Goal: Check status: Check status

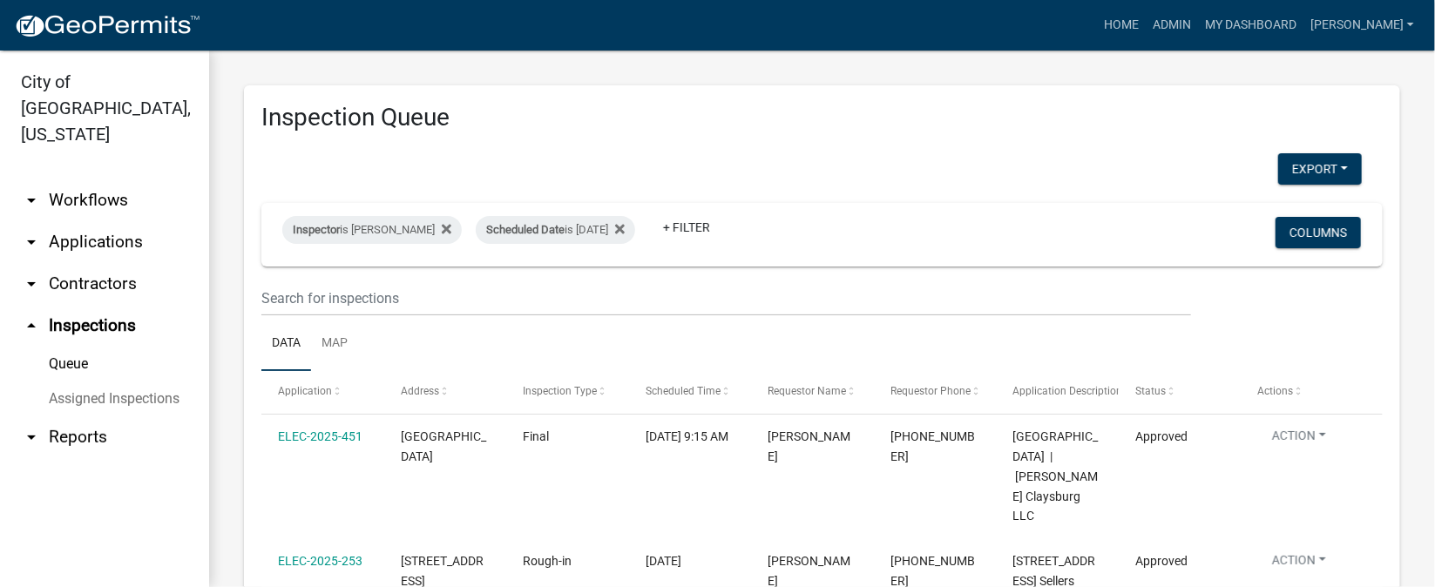
scroll to position [130, 0]
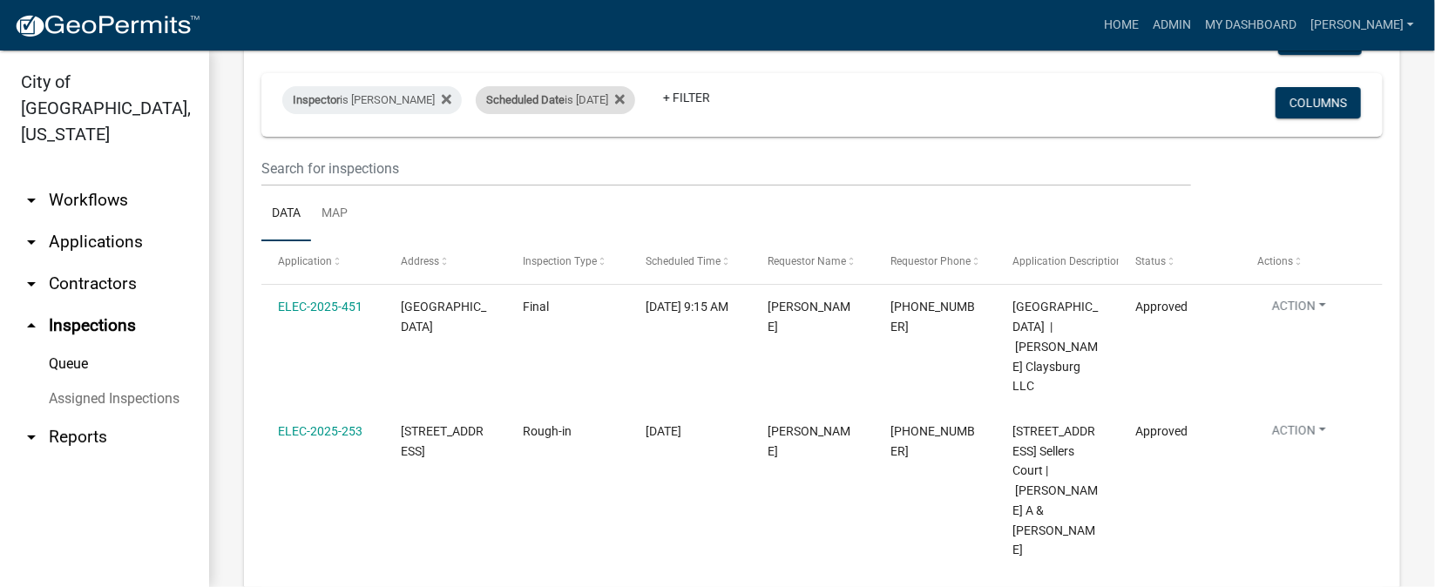
click at [607, 99] on div "Scheduled Date is [DATE]" at bounding box center [555, 100] width 159 height 28
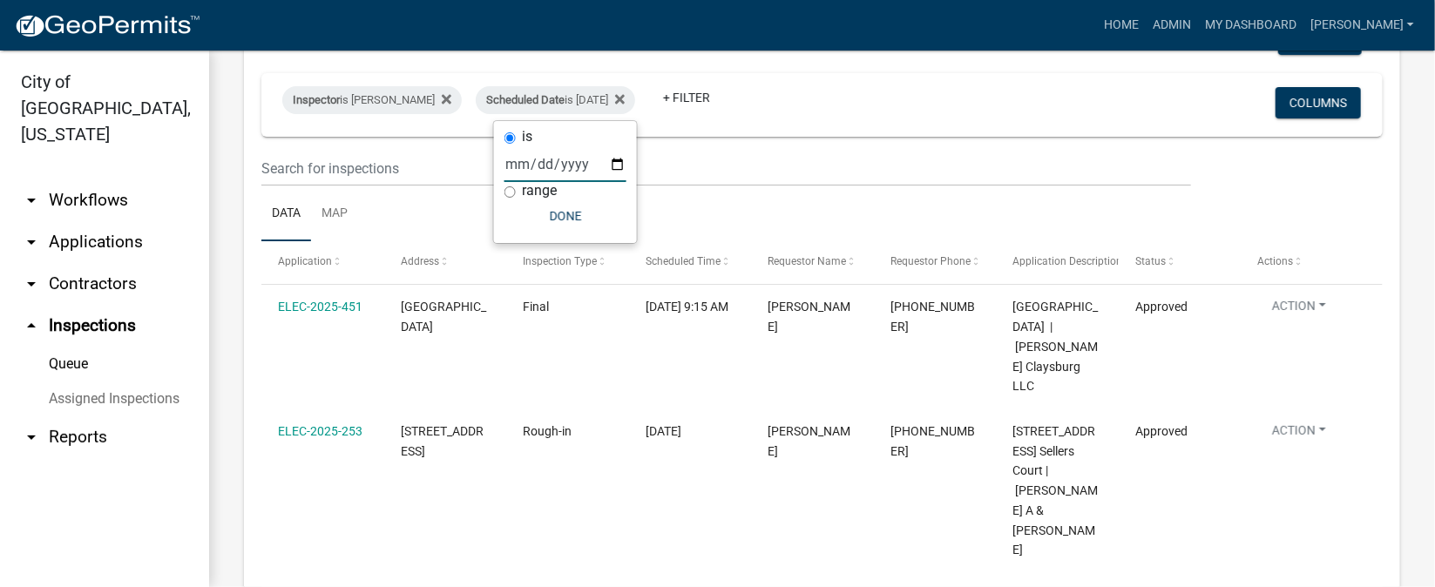
click at [616, 161] on input "[DATE]" at bounding box center [565, 164] width 122 height 36
type input "[DATE]"
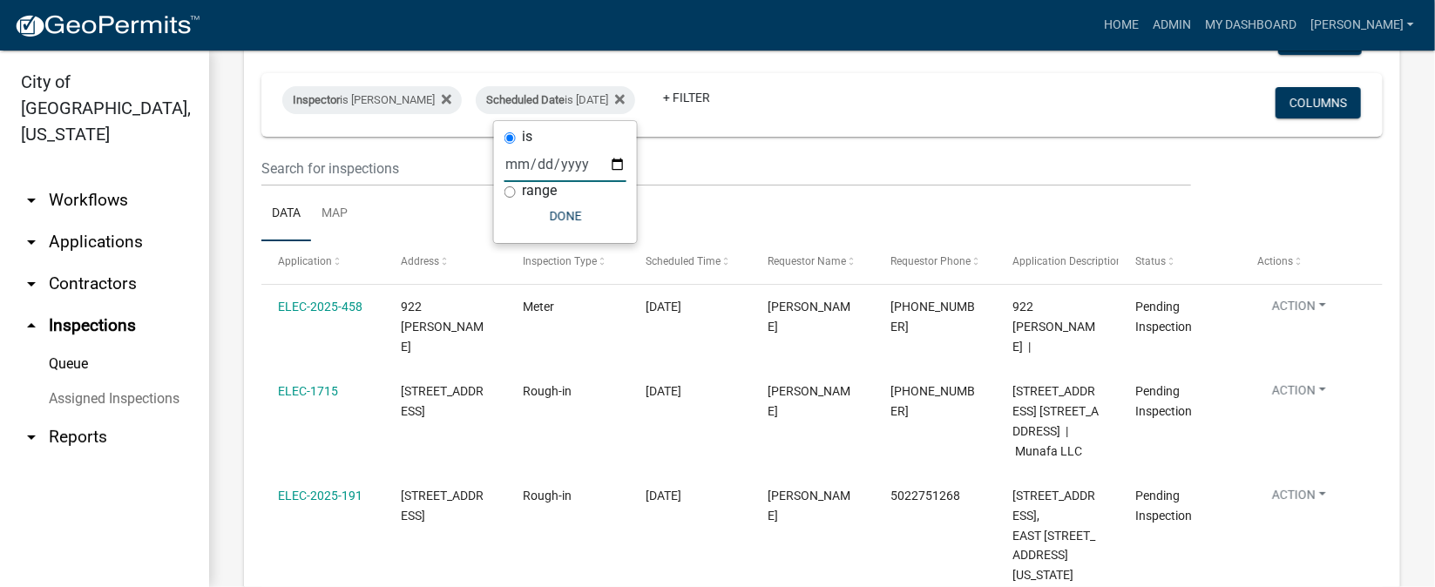
scroll to position [260, 0]
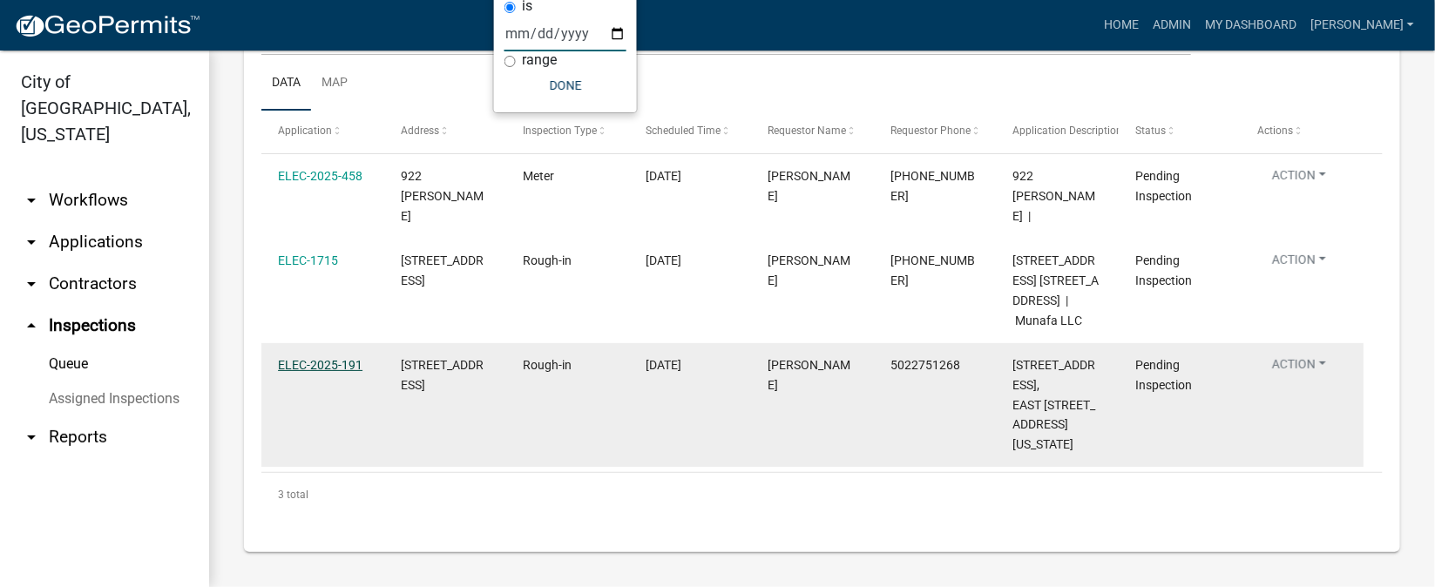
click at [302, 372] on link "ELEC-2025-191" at bounding box center [320, 365] width 85 height 14
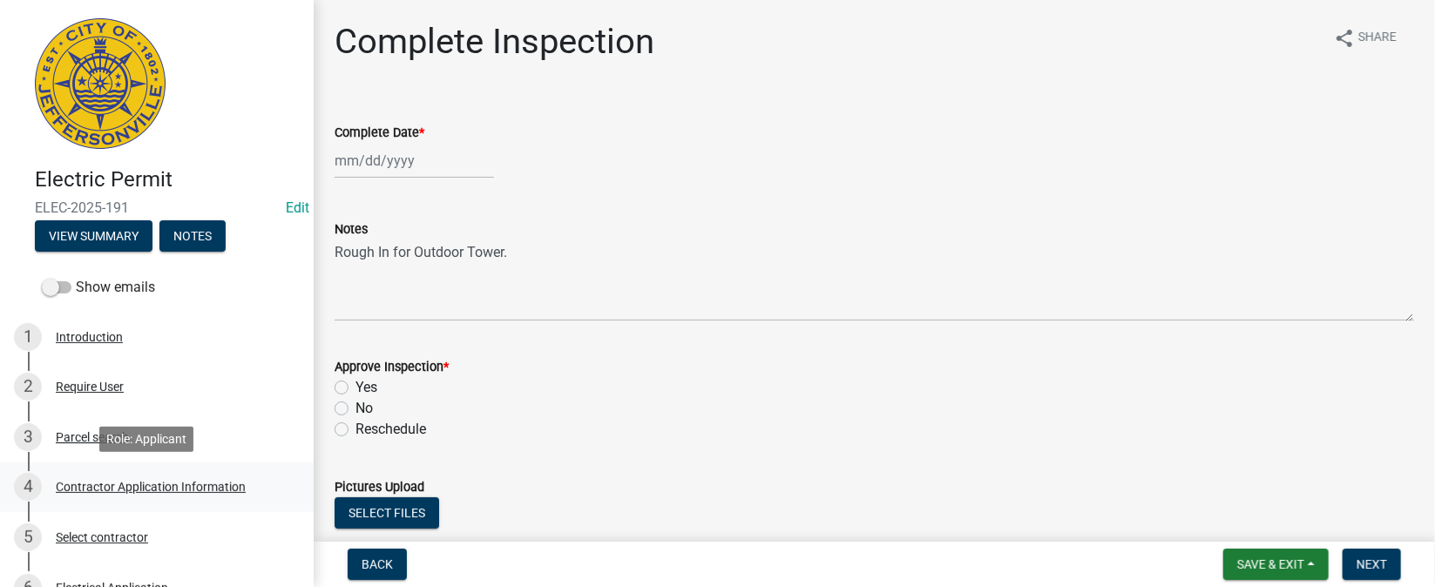
click at [227, 487] on div "Contractor Application Information" at bounding box center [151, 487] width 190 height 12
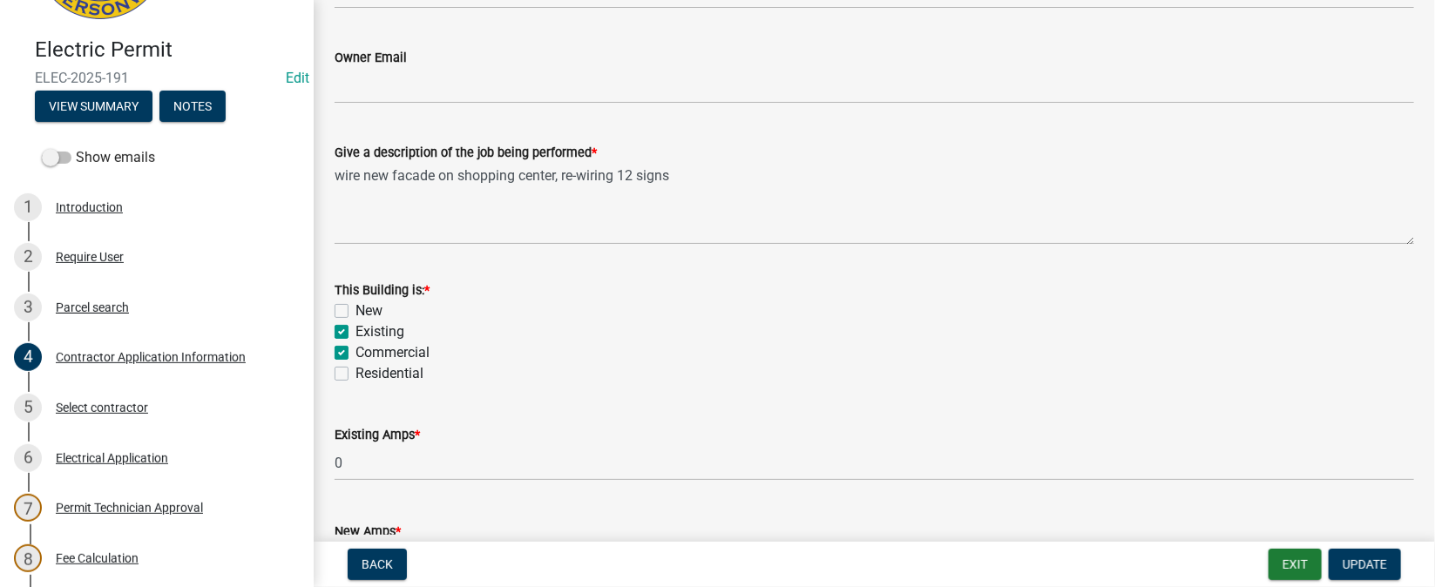
scroll to position [260, 0]
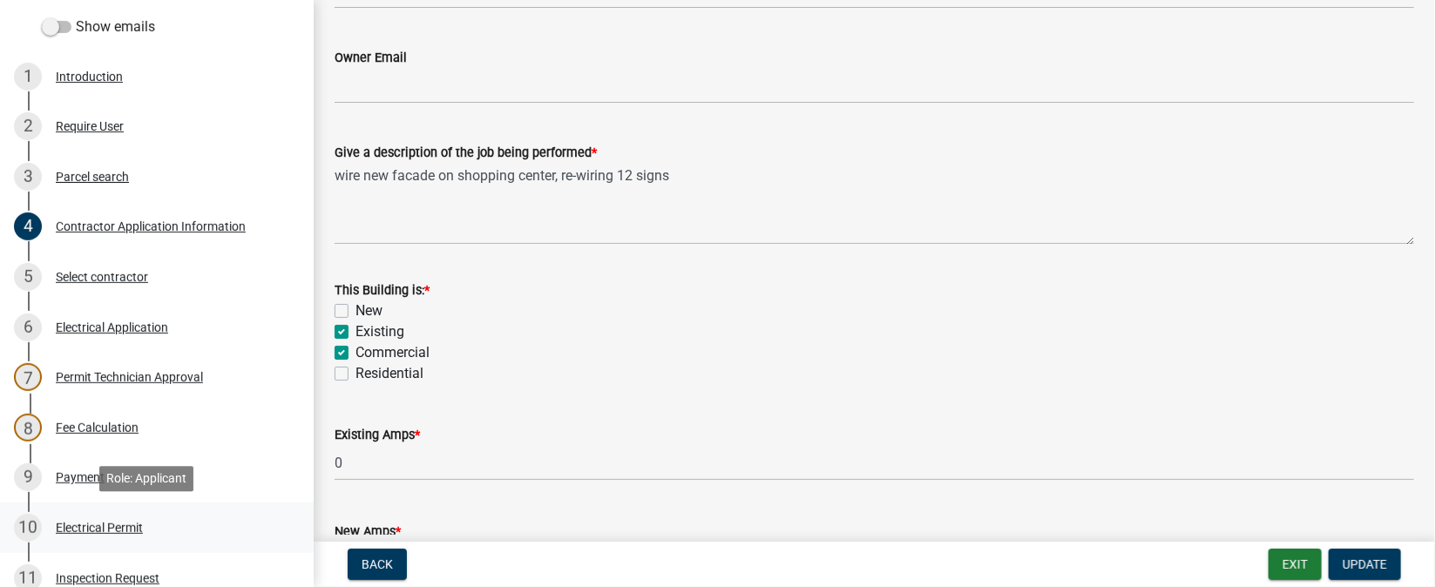
click at [105, 526] on div "Electrical Permit" at bounding box center [99, 528] width 87 height 12
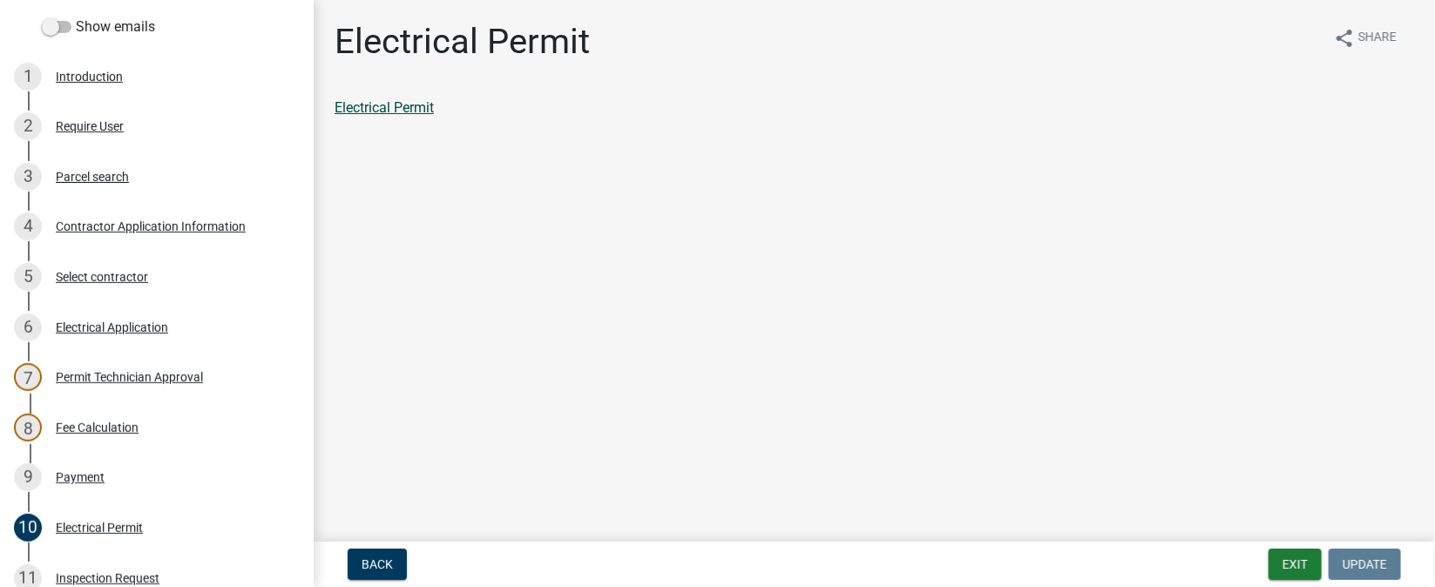
click at [403, 112] on link "Electrical Permit" at bounding box center [384, 107] width 99 height 17
click at [155, 326] on div "Electrical Application" at bounding box center [112, 327] width 112 height 12
click at [441, 109] on link "Electrical Application" at bounding box center [399, 107] width 129 height 17
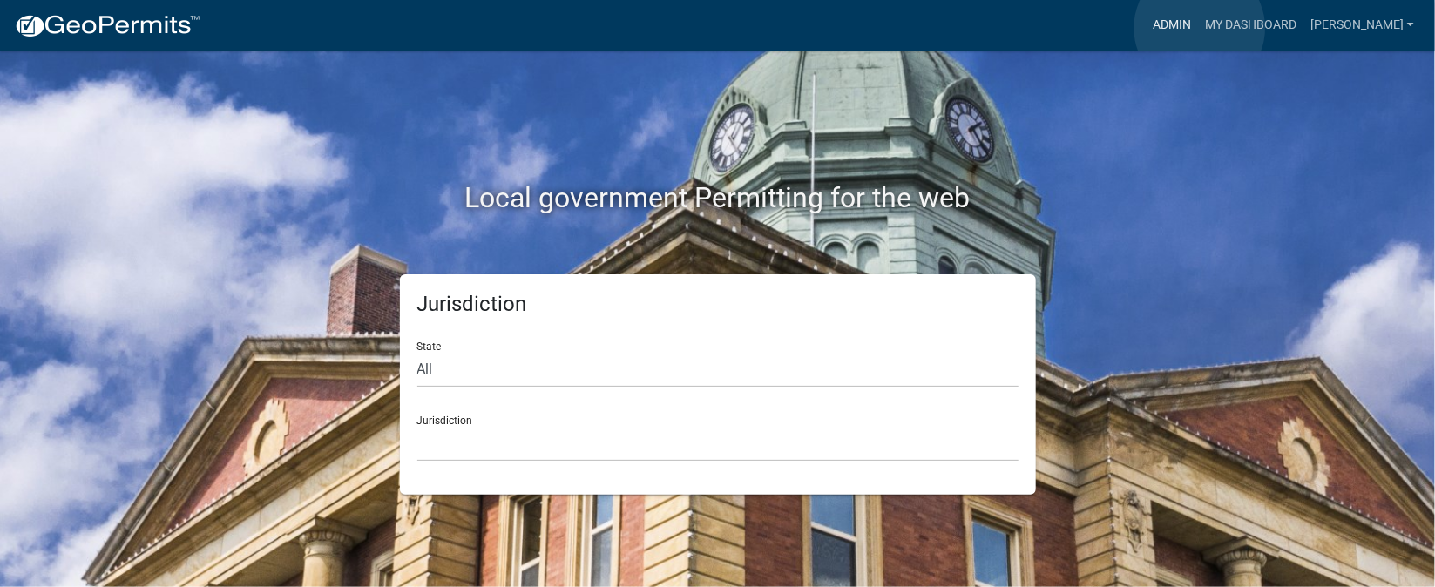
click at [1198, 28] on link "Admin" at bounding box center [1172, 25] width 52 height 33
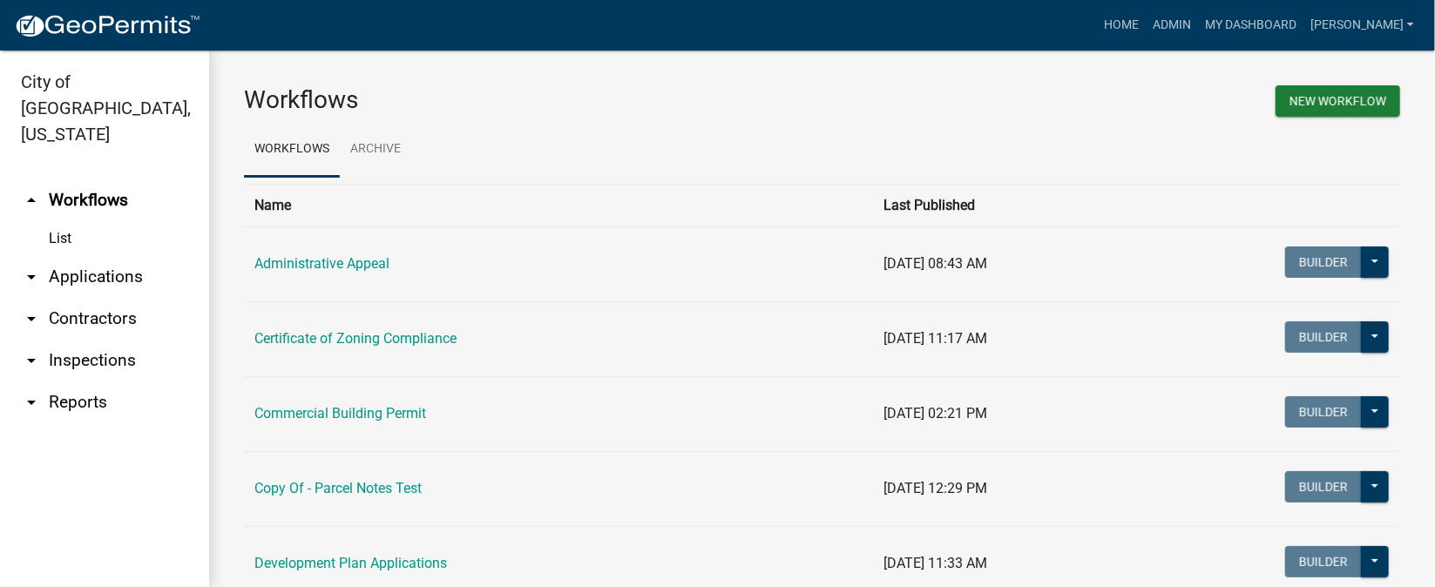
click at [104, 340] on link "arrow_drop_down Inspections" at bounding box center [104, 361] width 209 height 42
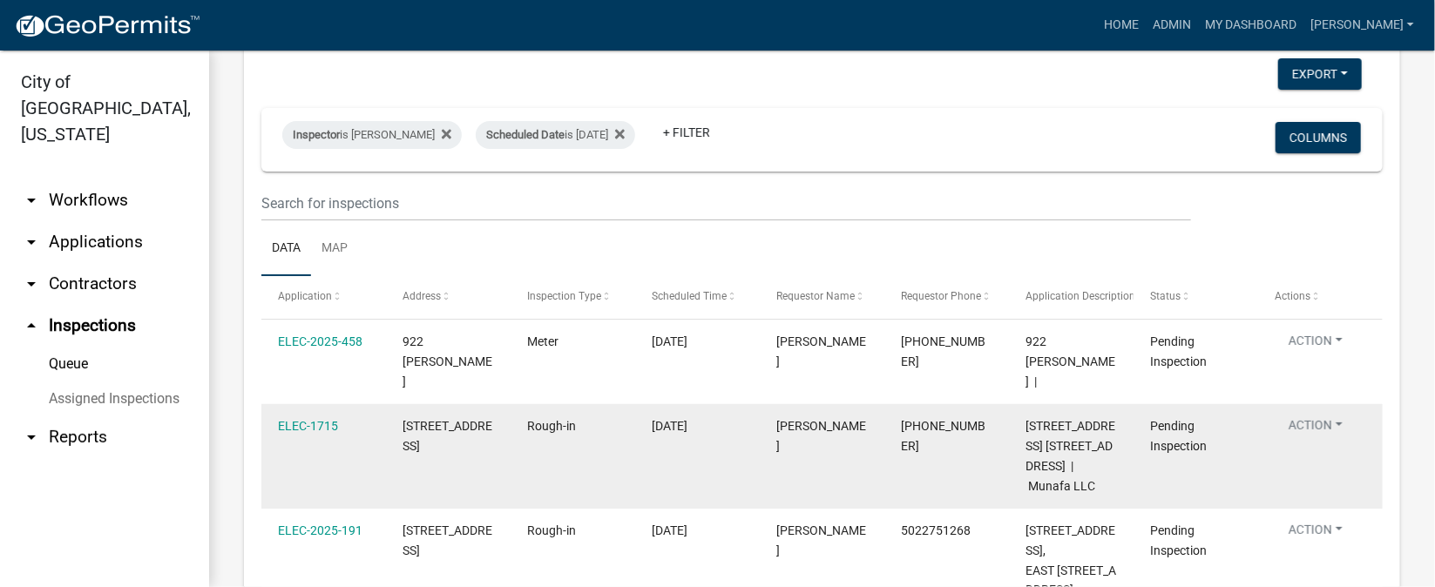
scroll to position [130, 0]
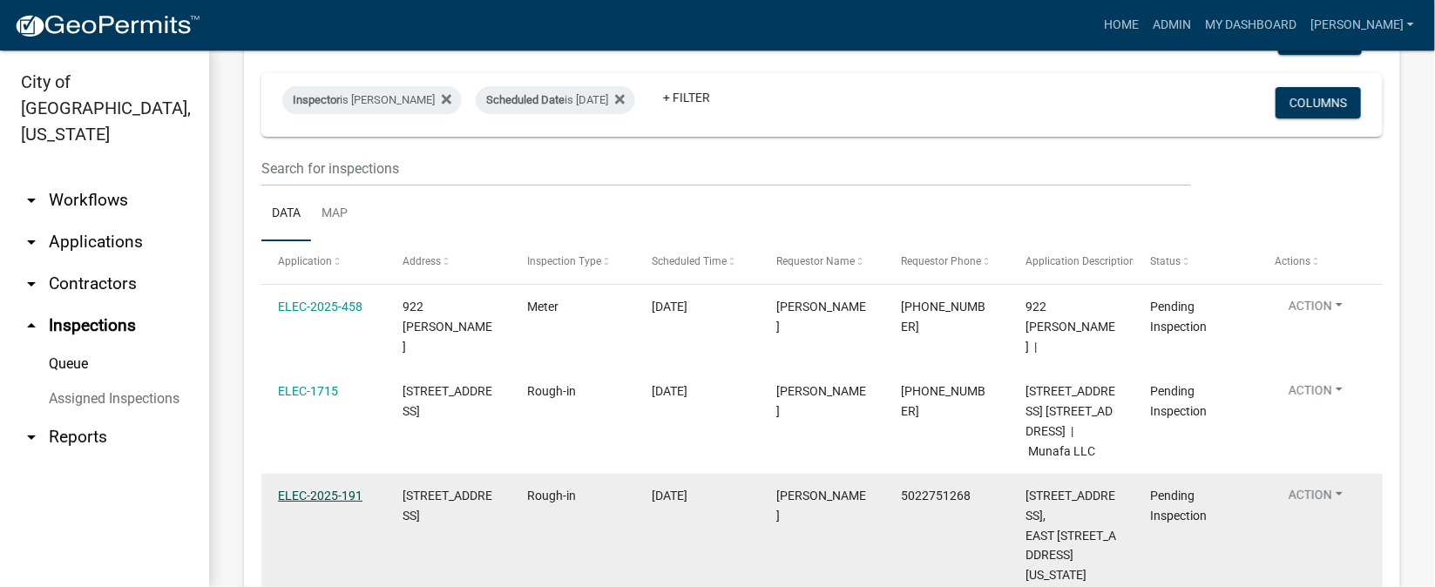
click at [308, 489] on link "ELEC-2025-191" at bounding box center [320, 496] width 85 height 14
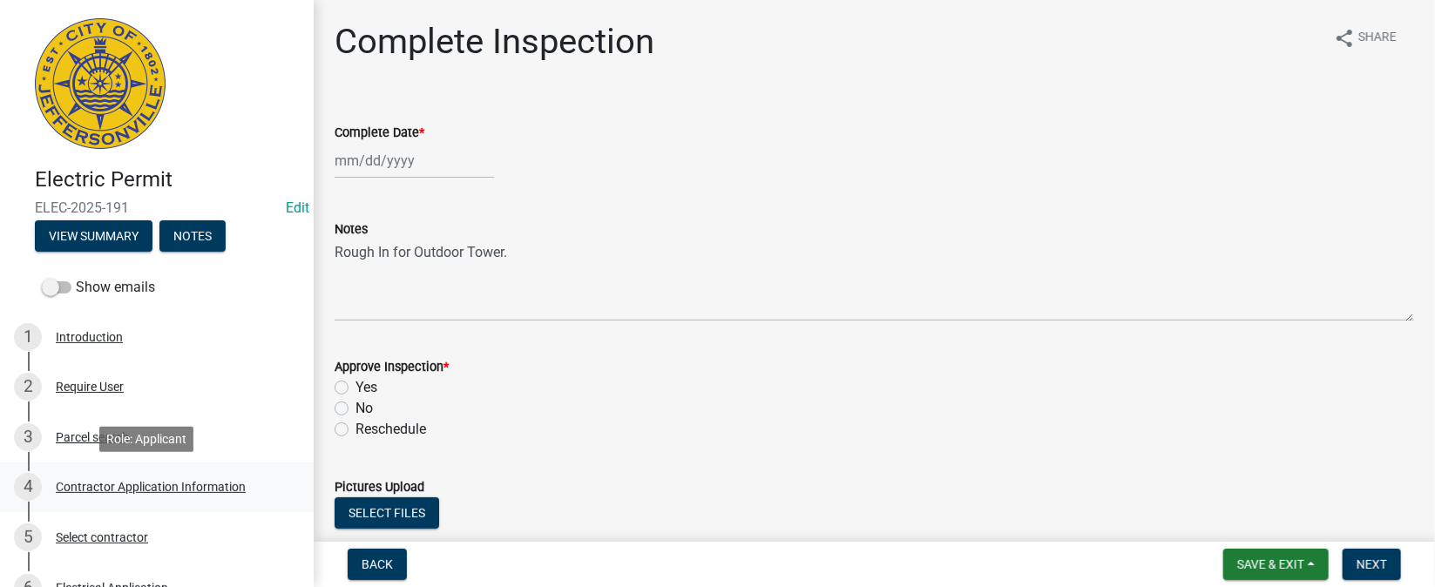
click at [132, 491] on div "Contractor Application Information" at bounding box center [151, 487] width 190 height 12
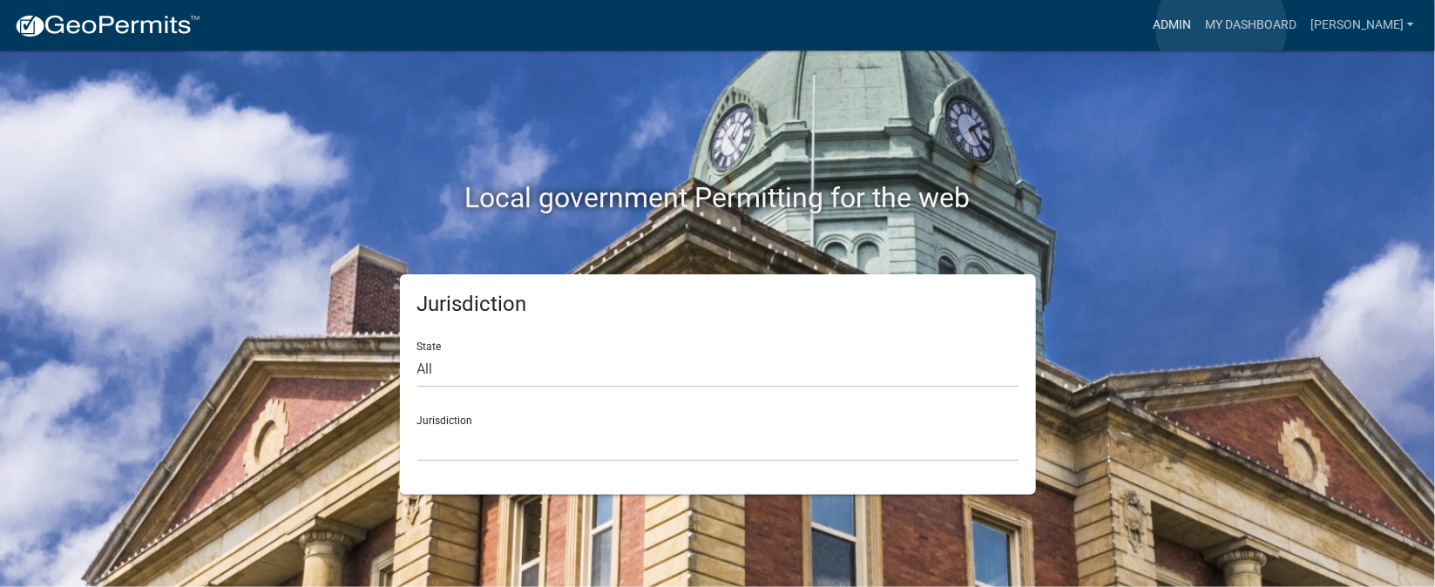
click at [1198, 27] on link "Admin" at bounding box center [1172, 25] width 52 height 33
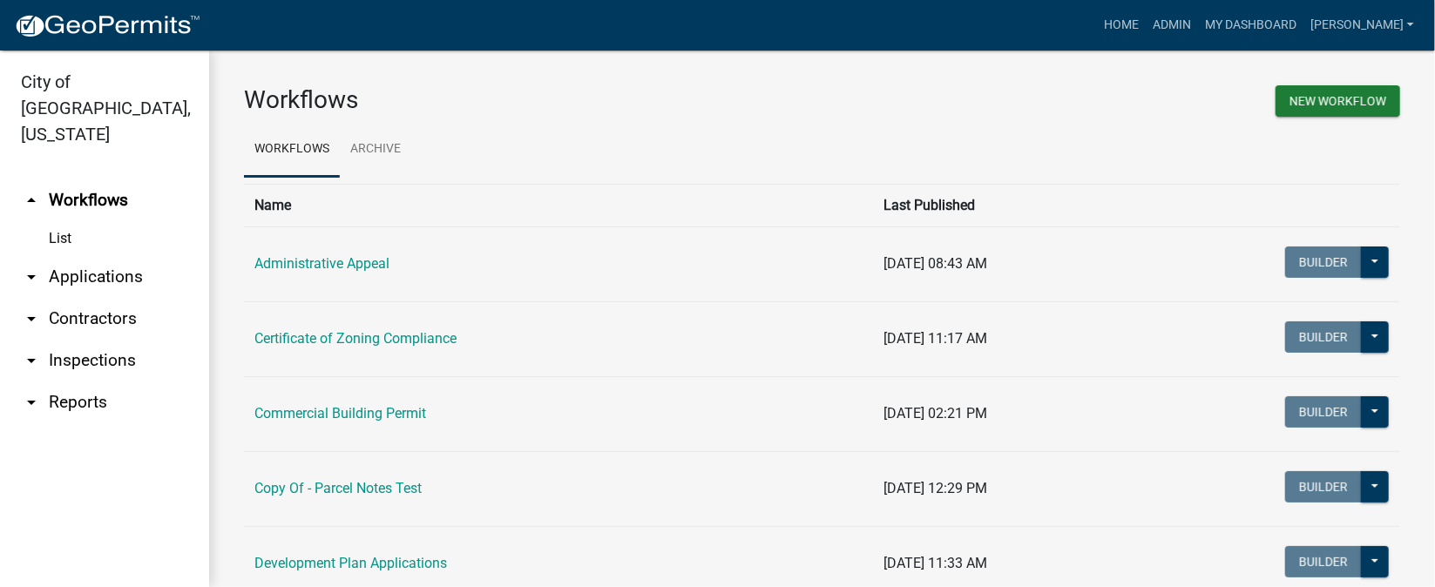
click at [68, 340] on link "arrow_drop_down Inspections" at bounding box center [104, 361] width 209 height 42
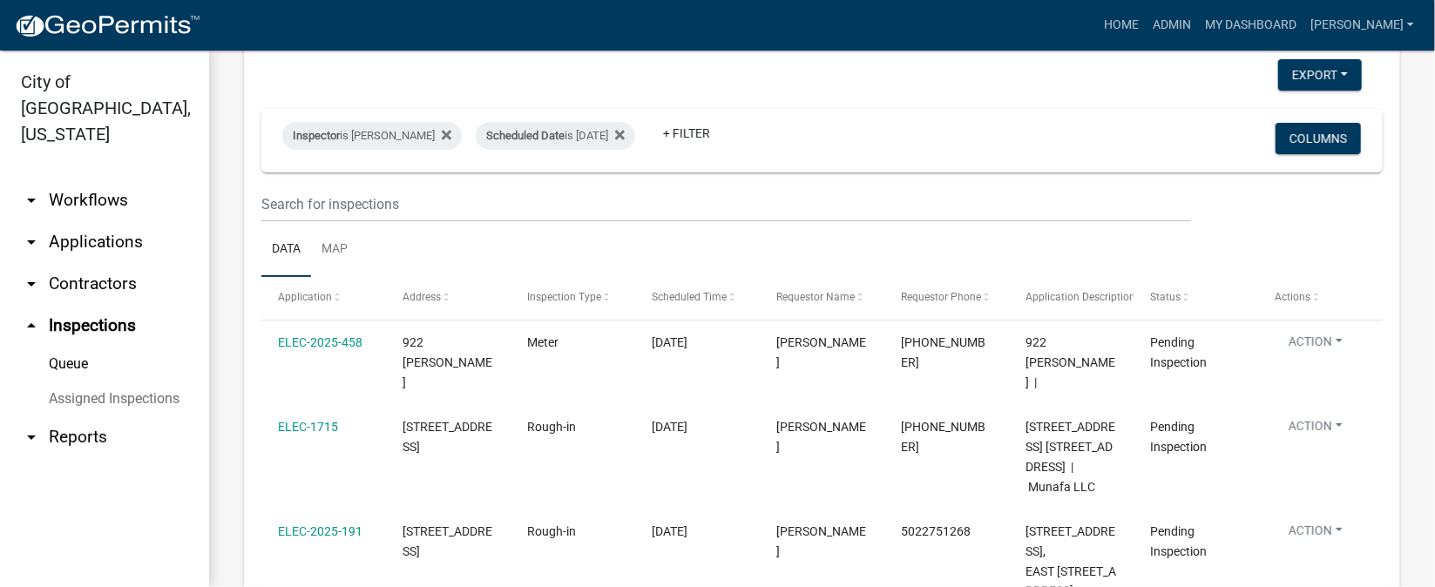
scroll to position [130, 0]
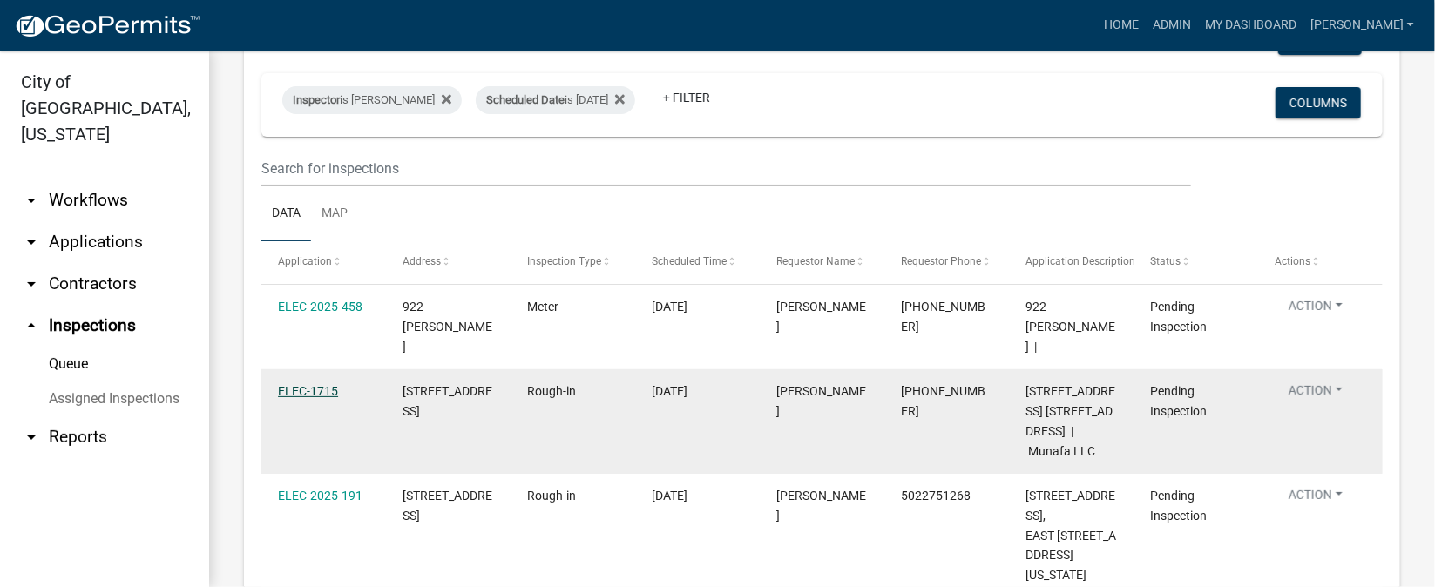
click at [331, 384] on link "ELEC-1715" at bounding box center [308, 391] width 60 height 14
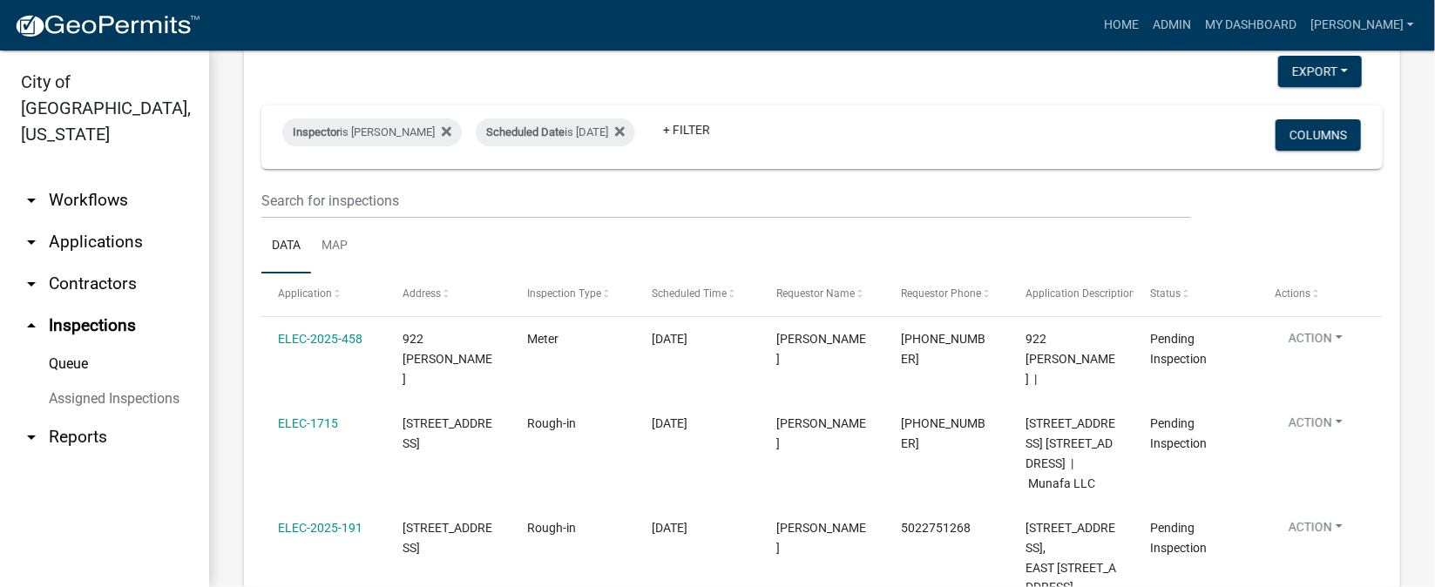
scroll to position [130, 0]
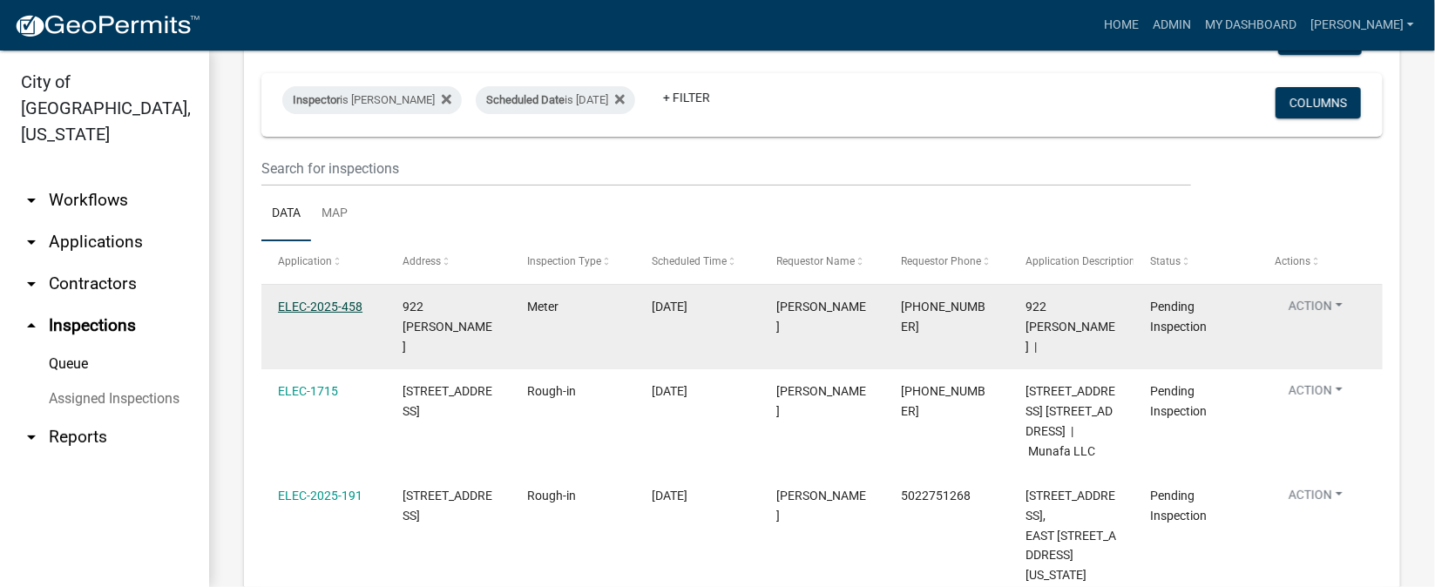
click at [303, 306] on link "ELEC-2025-458" at bounding box center [320, 307] width 85 height 14
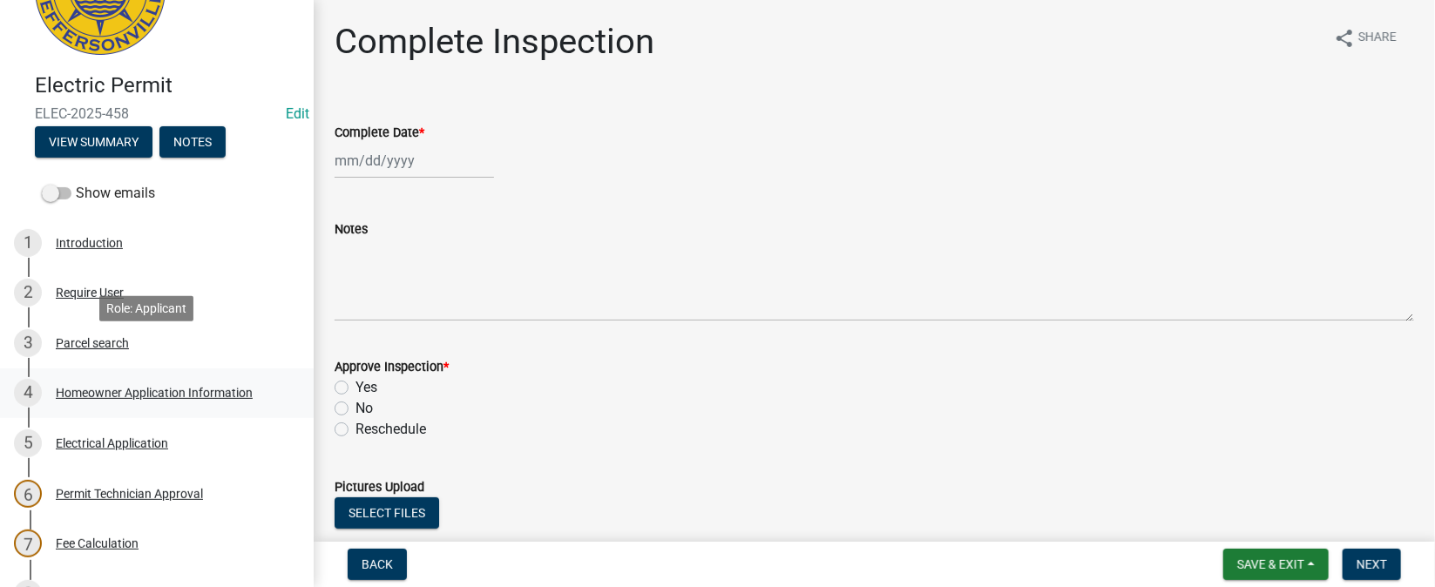
scroll to position [130, 0]
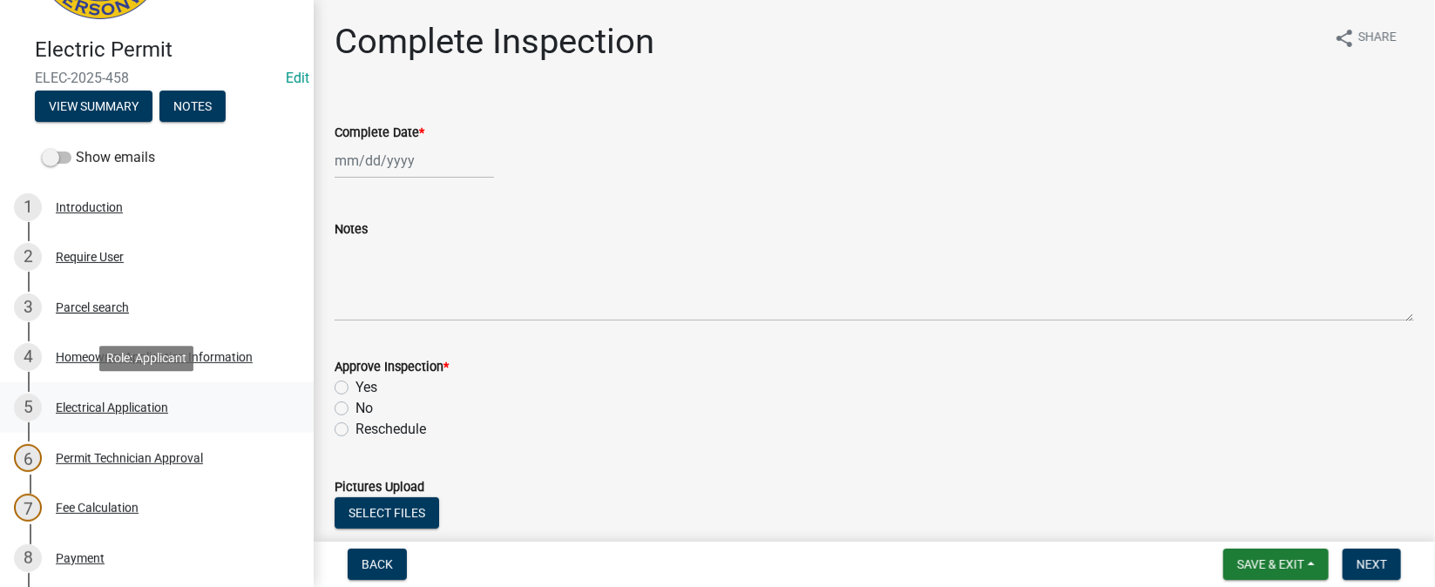
click at [106, 405] on div "Electrical Application" at bounding box center [112, 408] width 112 height 12
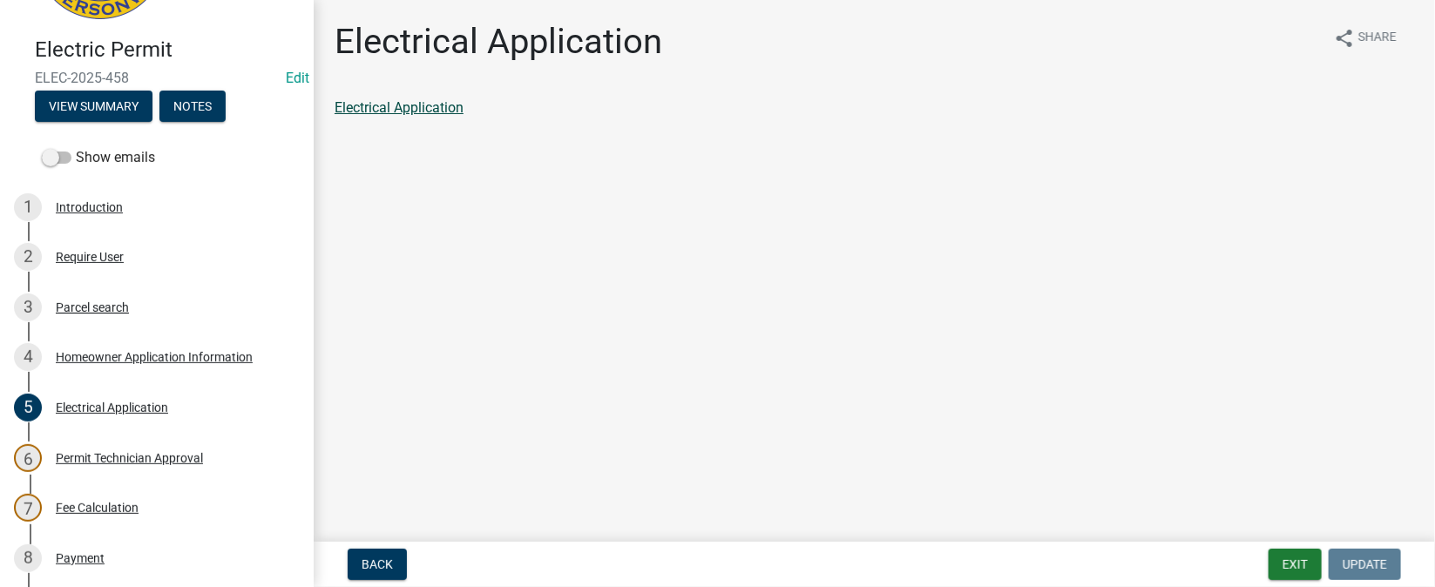
click at [453, 112] on link "Electrical Application" at bounding box center [399, 107] width 129 height 17
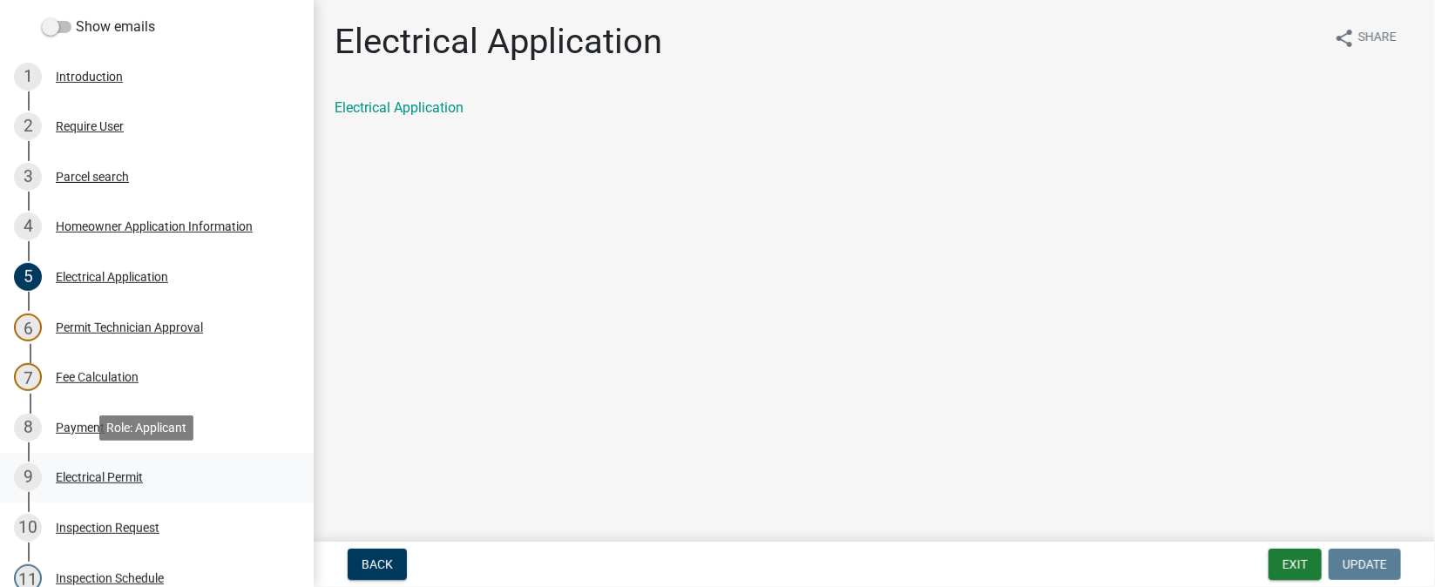
click at [116, 481] on div "Electrical Permit" at bounding box center [99, 477] width 87 height 12
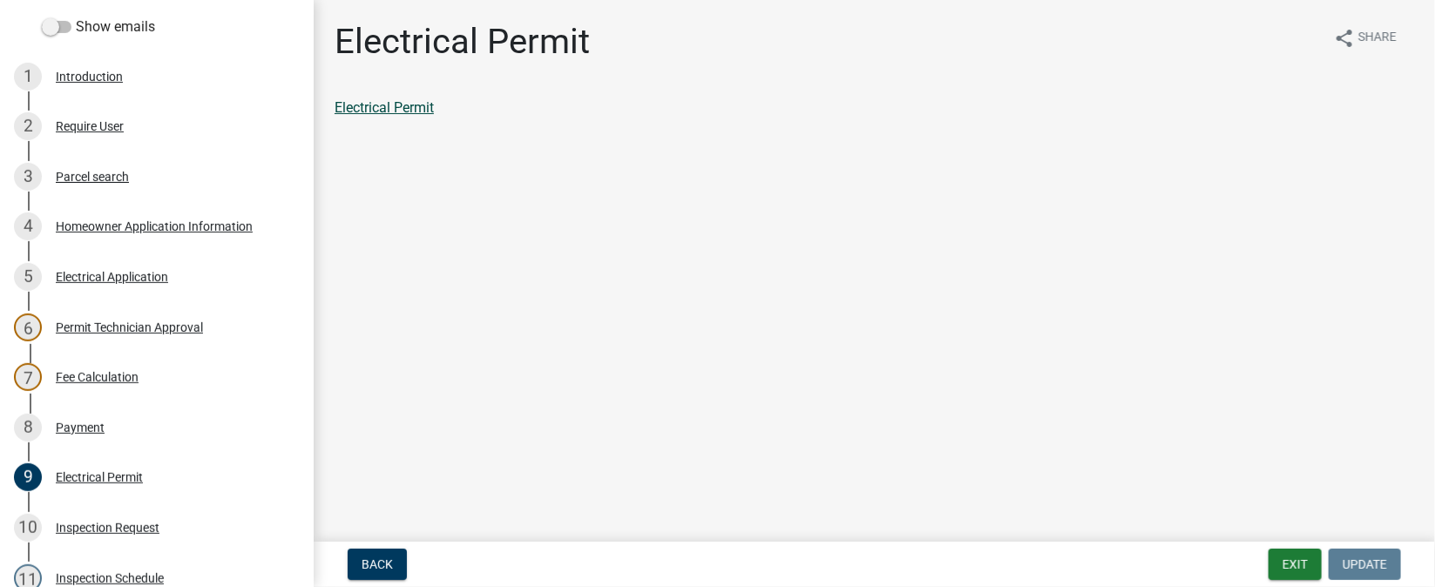
click at [424, 111] on link "Electrical Permit" at bounding box center [384, 107] width 99 height 17
click at [74, 425] on div "Payment" at bounding box center [80, 428] width 49 height 12
